Goal: Check status: Check status

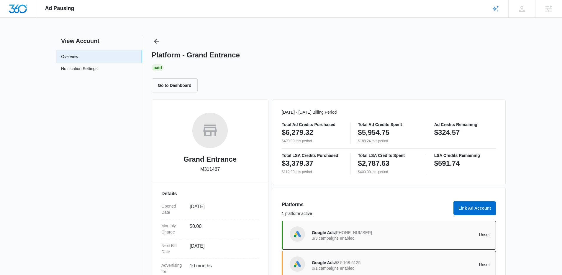
click at [153, 35] on div "Ad Pausing Apps Reputation Websites Forms CRM Email Social Shop Content Ads Int…" at bounding box center [281, 137] width 562 height 275
click at [158, 41] on icon "Back" at bounding box center [156, 41] width 7 height 7
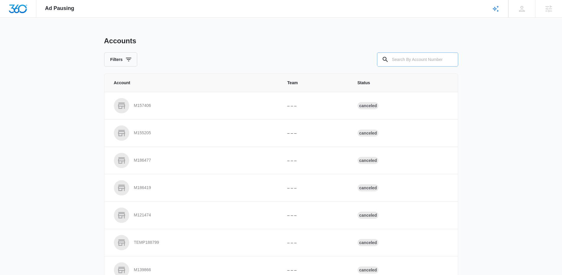
click at [424, 60] on input "text" at bounding box center [417, 59] width 81 height 14
type input "M311336"
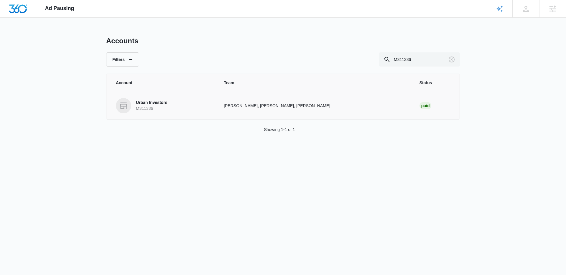
click at [174, 114] on td "Urban Investors M311336" at bounding box center [161, 105] width 110 height 27
click at [177, 101] on link "Urban Investors M311336" at bounding box center [163, 105] width 94 height 15
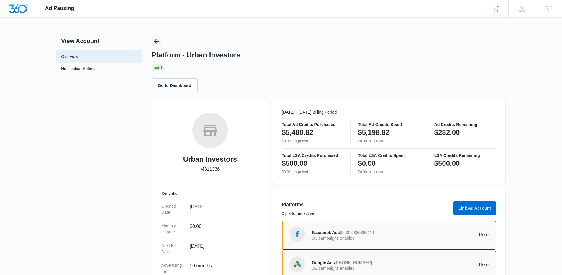
click at [153, 41] on icon "Back" at bounding box center [156, 41] width 7 height 7
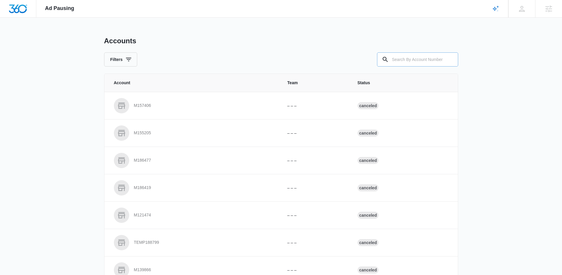
drag, startPoint x: 442, startPoint y: 63, endPoint x: 428, endPoint y: 63, distance: 14.7
click at [436, 61] on input "text" at bounding box center [417, 59] width 81 height 14
paste input "M38578"
type input "M38578"
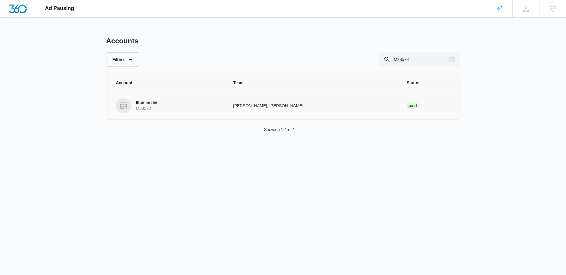
click at [140, 103] on p "Illuminiche" at bounding box center [147, 103] width 22 height 6
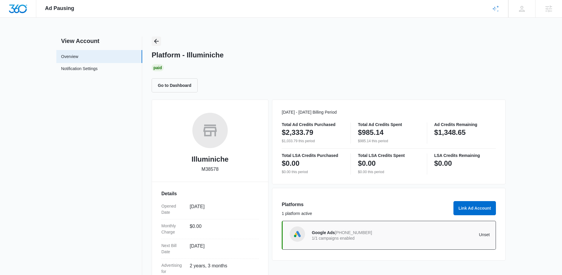
drag, startPoint x: 146, startPoint y: 37, endPoint x: 158, endPoint y: 41, distance: 13.0
click at [146, 37] on div "View Account Overview Notification Settings 0 Platform - Illuminiche Paid Go to…" at bounding box center [280, 192] width 449 height 311
click at [158, 41] on icon "Back" at bounding box center [156, 41] width 5 height 5
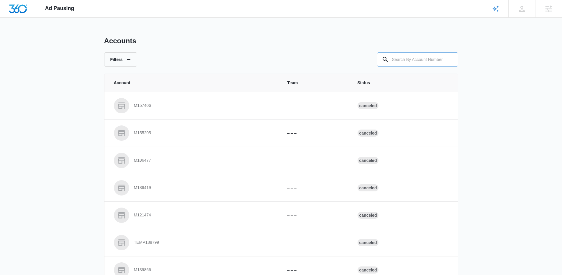
click at [397, 57] on input "text" at bounding box center [417, 59] width 81 height 14
type input "M317492"
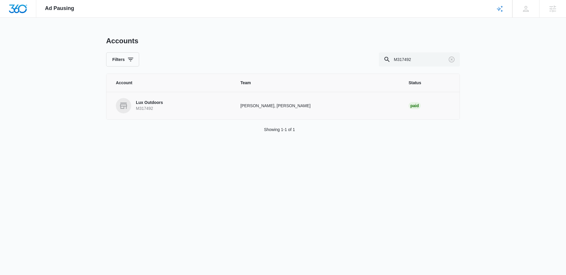
click at [141, 104] on p "Lux Outdoors" at bounding box center [149, 103] width 27 height 6
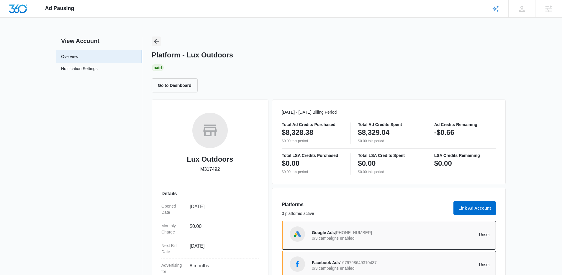
click at [159, 44] on icon "Back" at bounding box center [156, 41] width 7 height 7
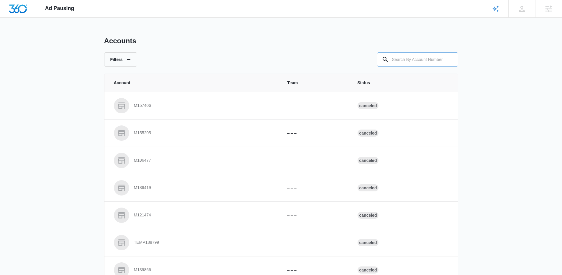
drag, startPoint x: 400, startPoint y: 65, endPoint x: 398, endPoint y: 61, distance: 4.1
click at [400, 63] on input "text" at bounding box center [417, 59] width 81 height 14
paste input "M318351"
type input "M318351"
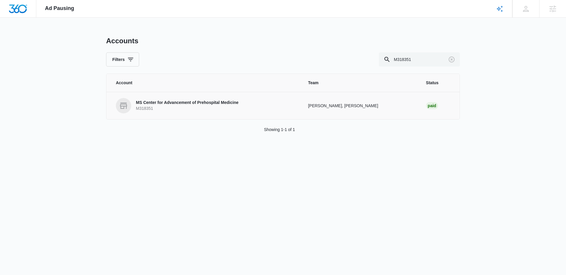
click at [223, 108] on p "M318351" at bounding box center [187, 109] width 103 height 6
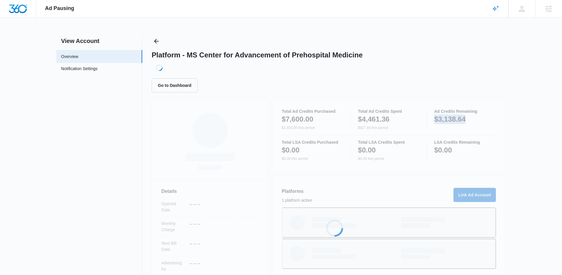
drag, startPoint x: 466, startPoint y: 120, endPoint x: 433, endPoint y: 119, distance: 32.4
click at [433, 119] on div "Loading... Details Opened Date – – – Monthly Charge – – – Next Bill Date – – – …" at bounding box center [329, 223] width 354 height 246
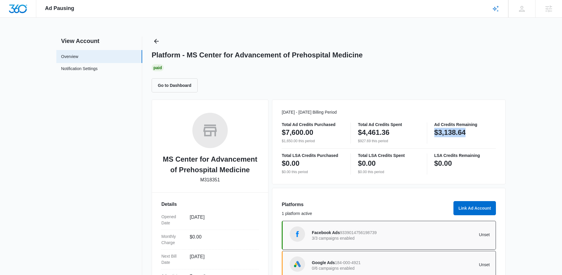
copy p "$3,138.64"
click at [479, 134] on div "$3,138.64" at bounding box center [465, 133] width 62 height 12
drag, startPoint x: 441, startPoint y: 133, endPoint x: 430, endPoint y: 133, distance: 11.8
click at [430, 133] on div "Total Ad Credits Purchased $7,600.00 $1,650.00 this period Total Ad Credits Spe…" at bounding box center [389, 133] width 214 height 21
copy div "Total Ad Credits Spent $4,461.36 $927.69 this period Ad Credits Remaining $3,13…"
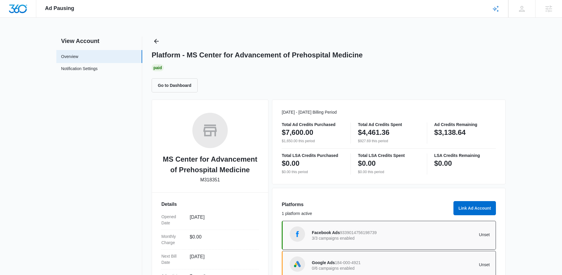
drag, startPoint x: 479, startPoint y: 124, endPoint x: 480, endPoint y: 133, distance: 9.5
click at [479, 124] on p "Ad Credits Remaining" at bounding box center [465, 125] width 62 height 4
drag, startPoint x: 448, startPoint y: 133, endPoint x: 434, endPoint y: 132, distance: 13.9
click at [434, 132] on div "$3,138.64" at bounding box center [465, 133] width 62 height 12
copy p "$3,138.64"
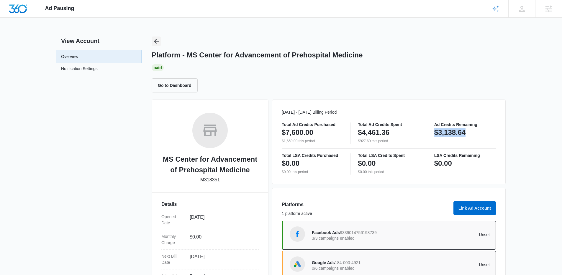
click at [157, 42] on icon "Back" at bounding box center [156, 41] width 7 height 7
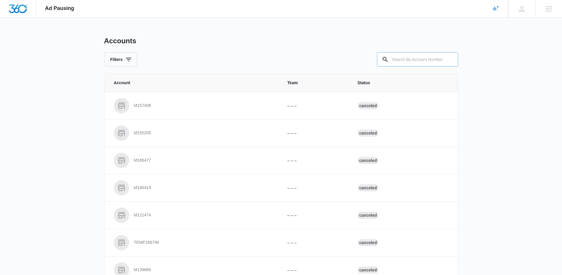
click at [411, 59] on input "text" at bounding box center [417, 59] width 81 height 14
paste input "M39056"
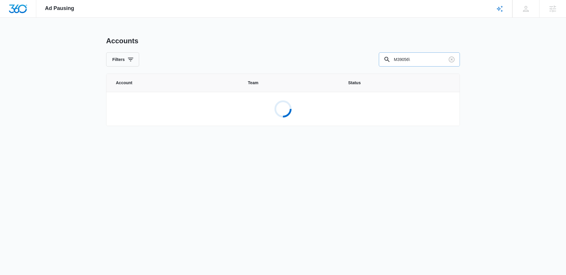
type input "M39056"
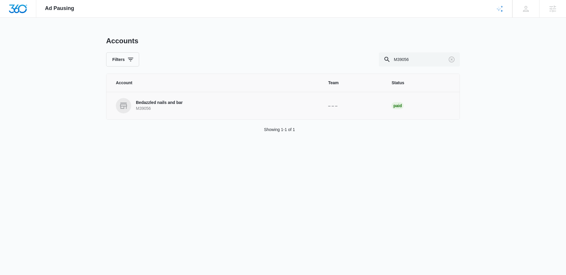
click at [159, 99] on link "Bedazzled nails and bar M39056" at bounding box center [215, 105] width 198 height 15
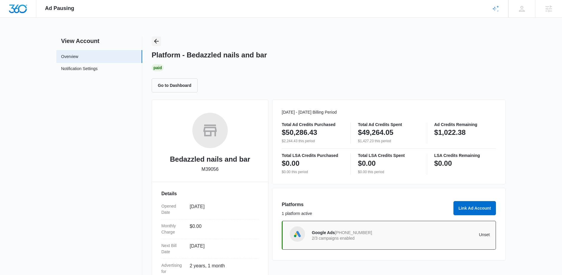
click at [160, 39] on icon "Back" at bounding box center [156, 41] width 7 height 7
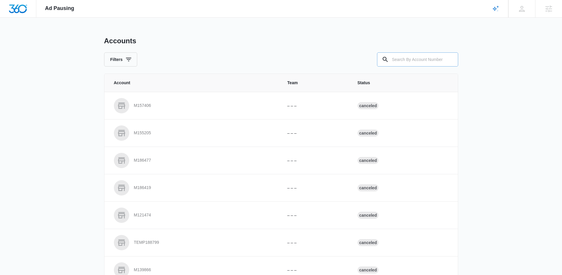
drag, startPoint x: 410, startPoint y: 60, endPoint x: 402, endPoint y: 60, distance: 7.7
click at [408, 60] on input "text" at bounding box center [417, 59] width 81 height 14
paste input "M10314"
type input "M10314"
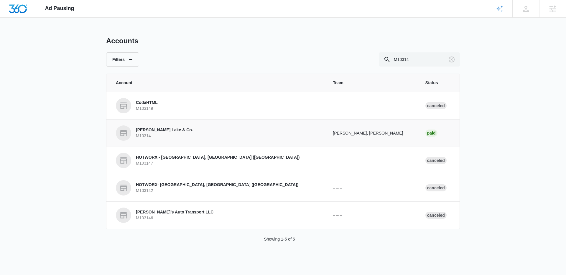
click at [162, 133] on p "[PERSON_NAME] Lake & Co." at bounding box center [164, 130] width 57 height 6
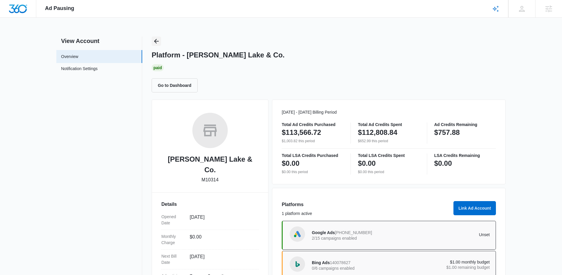
click at [159, 37] on button "Back" at bounding box center [156, 41] width 9 height 9
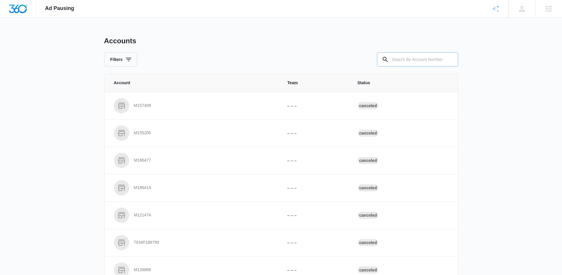
click at [435, 58] on input "text" at bounding box center [417, 59] width 81 height 14
drag, startPoint x: 428, startPoint y: 60, endPoint x: 312, endPoint y: 42, distance: 117.9
click at [426, 60] on input "text" at bounding box center [417, 59] width 81 height 14
paste input "M63577"
type input "M63577"
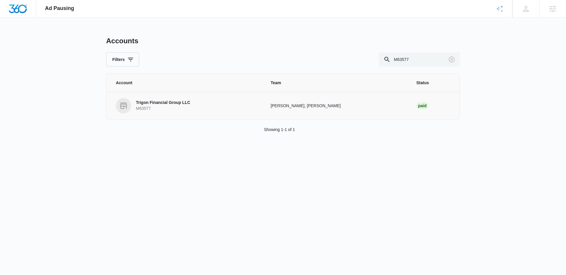
click at [180, 112] on link "Trigon Financial Group LLC M63577" at bounding box center [186, 105] width 141 height 15
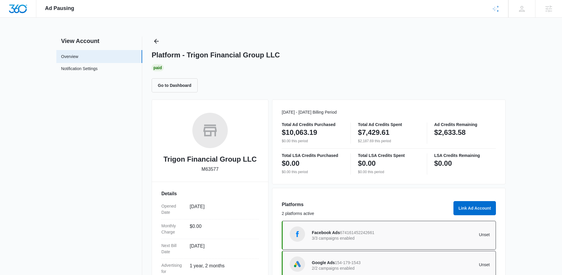
click at [164, 45] on div "Platform - Trigon Financial Group LLC Paid Go to Dashboard" at bounding box center [329, 65] width 354 height 56
click at [159, 43] on icon "Back" at bounding box center [156, 41] width 7 height 7
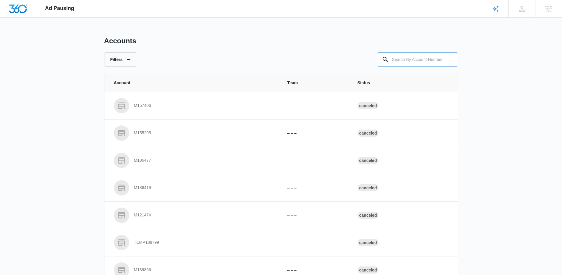
drag, startPoint x: 429, startPoint y: 59, endPoint x: 387, endPoint y: 53, distance: 42.3
click at [427, 59] on input "text" at bounding box center [417, 59] width 81 height 14
paste input "M185451"
type input "M185451"
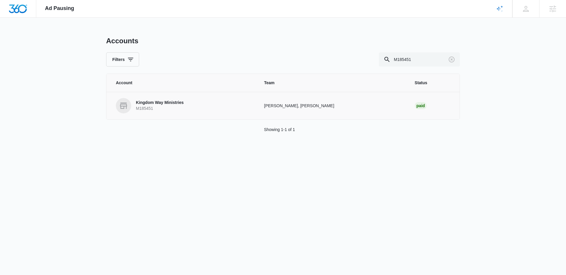
click at [145, 118] on td "Kingdom Way Ministries M185451" at bounding box center [181, 105] width 151 height 27
click at [149, 106] on p "M185451" at bounding box center [160, 109] width 48 height 6
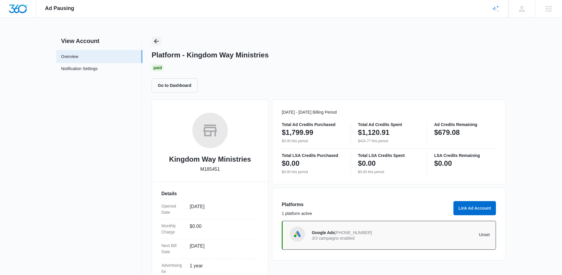
click at [159, 41] on icon "Back" at bounding box center [156, 41] width 7 height 7
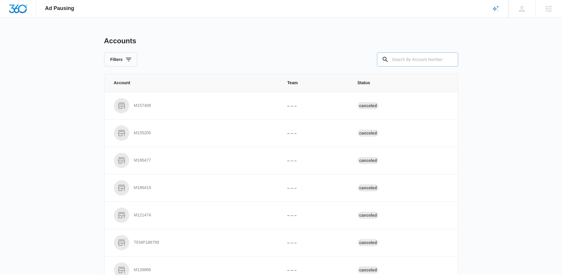
drag, startPoint x: 408, startPoint y: 57, endPoint x: 400, endPoint y: 57, distance: 7.7
click at [406, 57] on input "text" at bounding box center [417, 59] width 81 height 14
paste input "M332923"
type input "M332923"
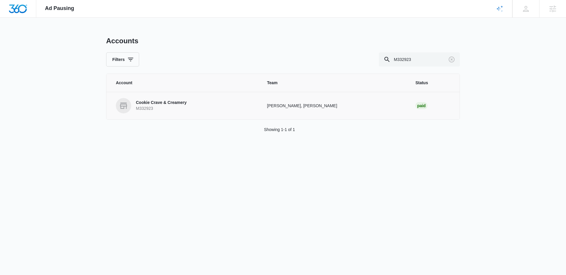
click at [155, 101] on p "Cookie Crave & Creamery" at bounding box center [161, 103] width 51 height 6
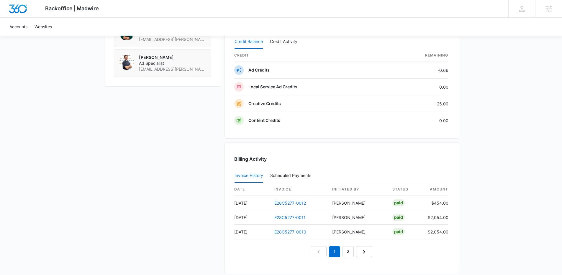
scroll to position [515, 0]
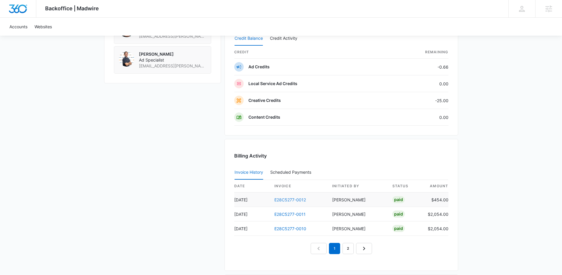
click at [289, 198] on link "E28C5277-0012" at bounding box center [290, 200] width 32 height 5
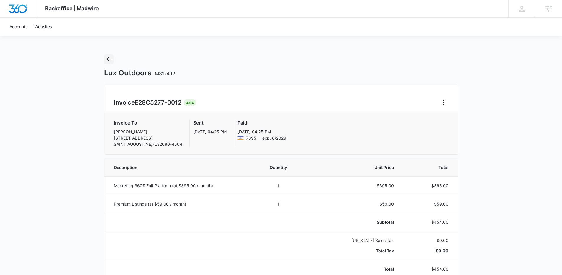
click at [111, 57] on icon "Back" at bounding box center [108, 59] width 7 height 7
